Goal: Information Seeking & Learning: Learn about a topic

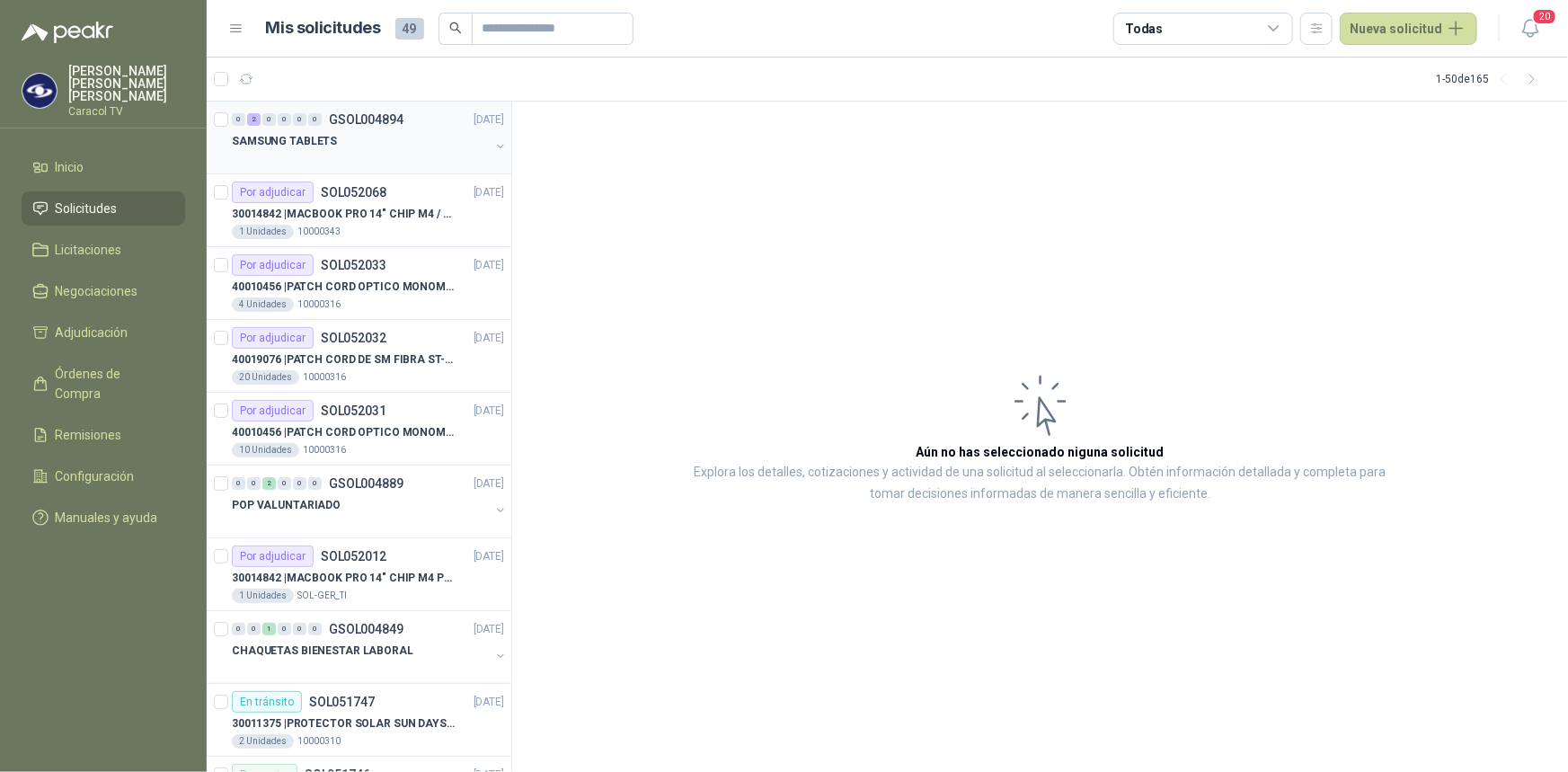
click at [319, 140] on p "SAMSUNG TABLETS" at bounding box center [284, 141] width 105 height 17
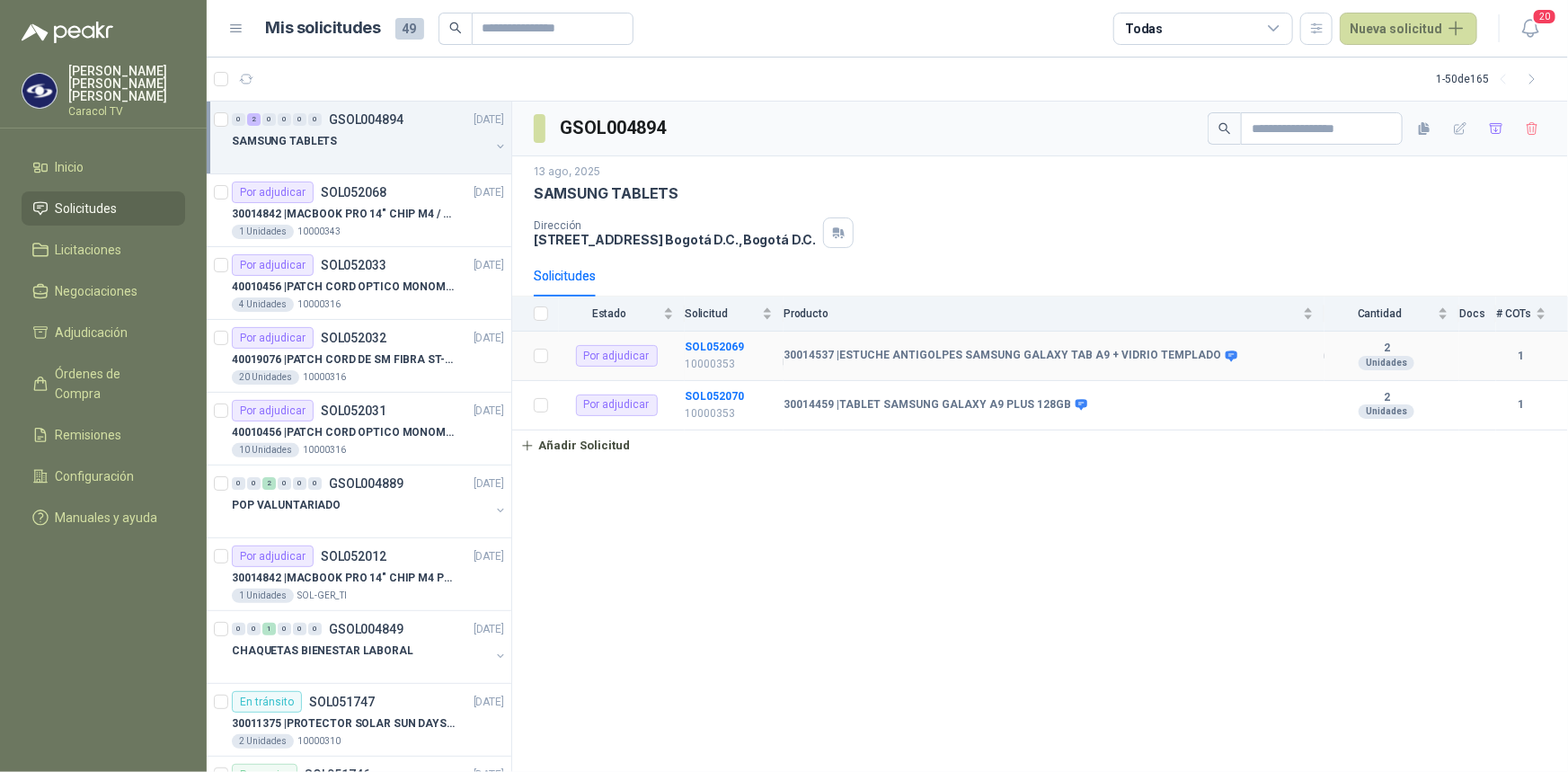
click at [944, 362] on td "30014537 | ESTUCHE ANTIGOLPES SAMSUNG GALAXY TAB A9 + VIDRIO TEMPLADO" at bounding box center [1054, 356] width 541 height 49
click at [952, 351] on b "30014537 | ESTUCHE ANTIGOLPES SAMSUNG GALAXY TAB A9 + VIDRIO TEMPLADO" at bounding box center [1002, 356] width 437 height 15
click at [714, 348] on b "SOL052069" at bounding box center [714, 346] width 59 height 13
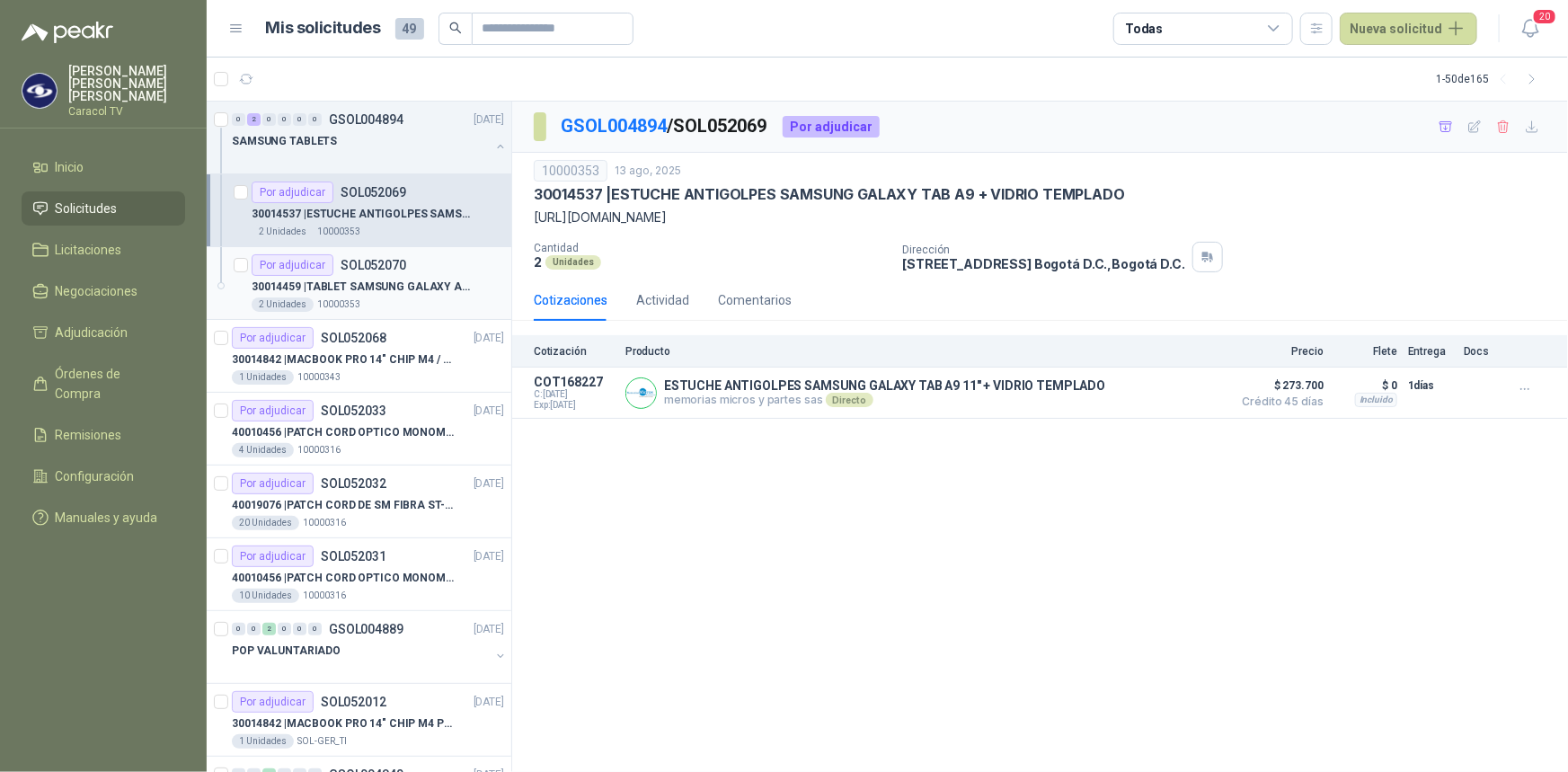
click at [320, 287] on p "30014459 | TABLET SAMSUNG GALAXY A9 PLUS 128GB" at bounding box center [364, 286] width 224 height 17
